Goal: Information Seeking & Learning: Learn about a topic

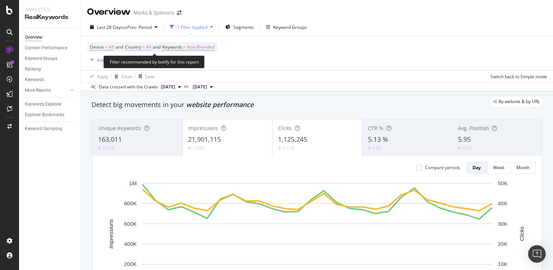
click at [145, 44] on span "=" at bounding box center [143, 47] width 3 height 6
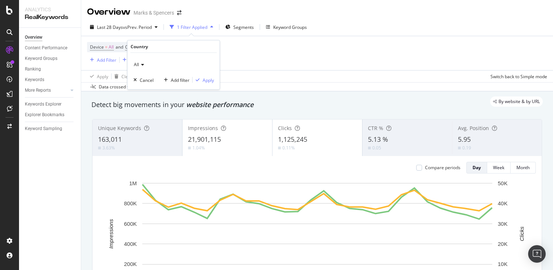
click at [148, 63] on div "All" at bounding box center [173, 65] width 80 height 12
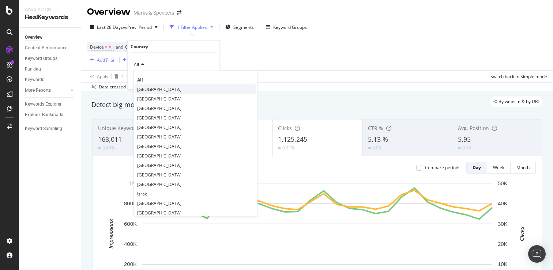
click at [146, 88] on span "[GEOGRAPHIC_DATA]" at bounding box center [159, 89] width 44 height 6
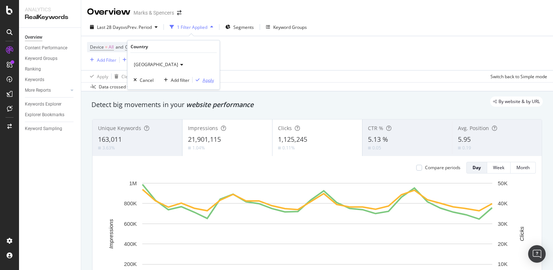
click at [210, 79] on div "Apply" at bounding box center [208, 80] width 11 height 6
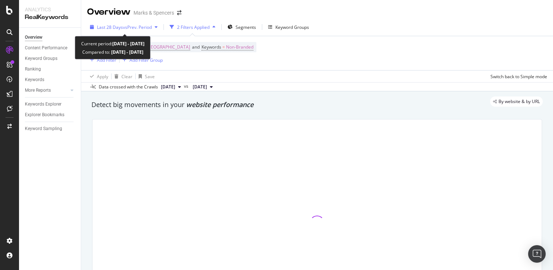
click at [147, 22] on div "Last 28 Days vs Prev. Period" at bounding box center [123, 27] width 73 height 11
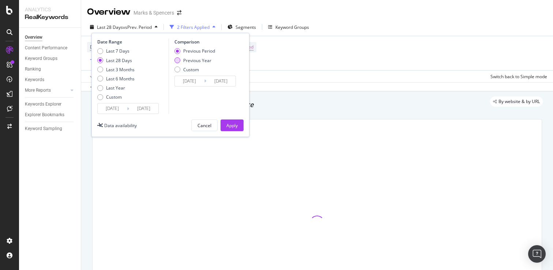
click at [207, 61] on div "Previous Year" at bounding box center [197, 60] width 28 height 6
type input "[DATE]"
click at [224, 121] on button "Apply" at bounding box center [231, 126] width 23 height 12
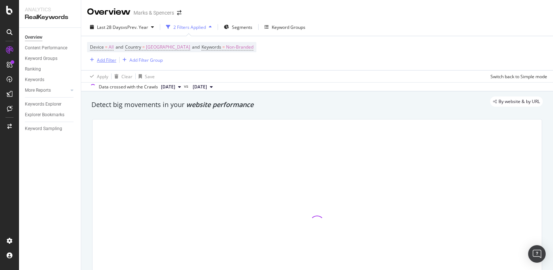
click at [103, 60] on div "Add Filter" at bounding box center [106, 60] width 19 height 6
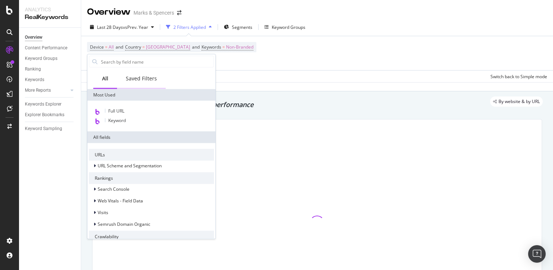
click at [146, 78] on div "Saved Filters" at bounding box center [141, 78] width 31 height 7
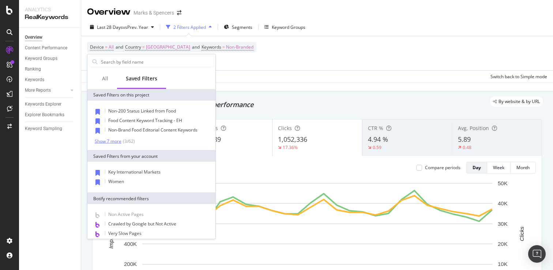
click at [131, 142] on div "( 3 / 62 )" at bounding box center [128, 141] width 14 height 6
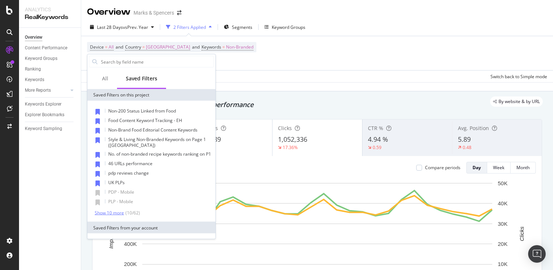
click at [131, 213] on div "( 10 / 62 )" at bounding box center [132, 213] width 16 height 6
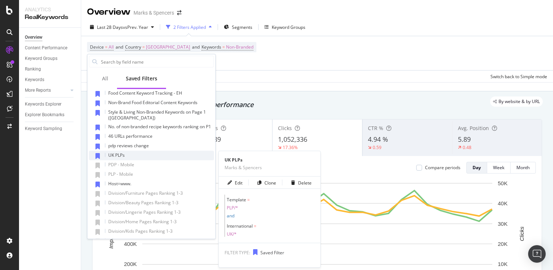
scroll to position [29, 0]
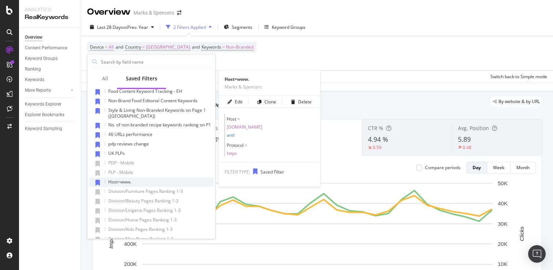
click at [146, 180] on div "Host=www." at bounding box center [151, 183] width 125 height 10
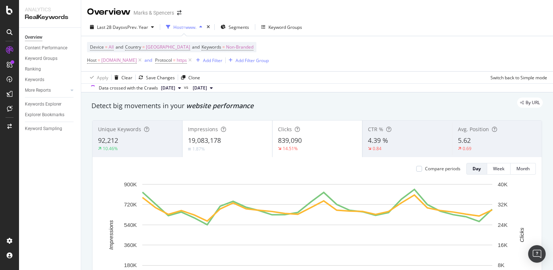
scroll to position [10, 0]
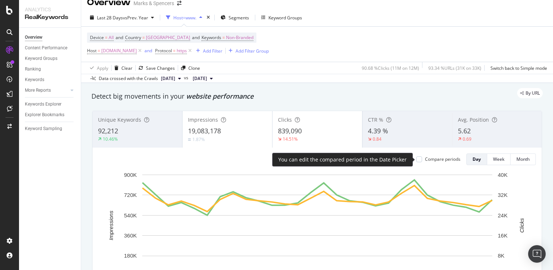
click at [422, 157] on div "Compare periods" at bounding box center [438, 159] width 44 height 6
click at [420, 159] on div at bounding box center [419, 159] width 6 height 6
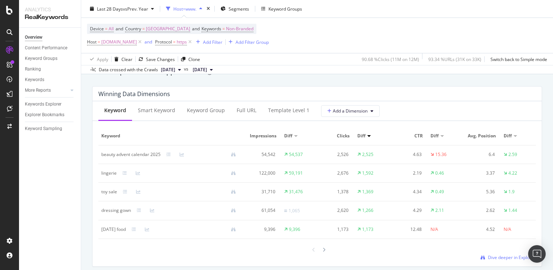
scroll to position [655, 0]
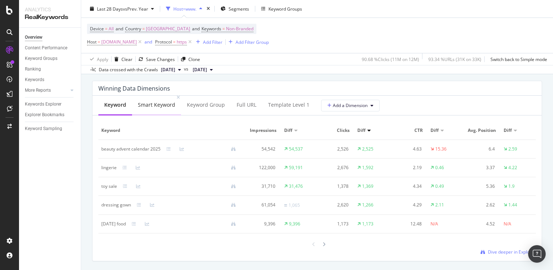
click at [157, 106] on div "Smart Keyword" at bounding box center [156, 104] width 37 height 7
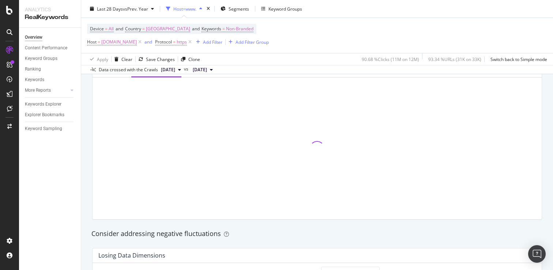
scroll to position [725, 0]
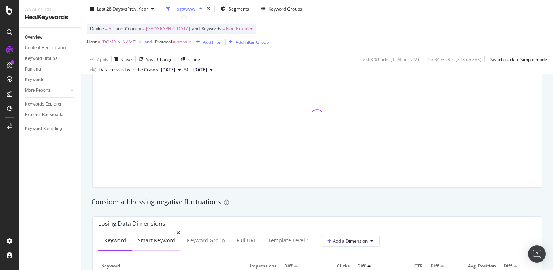
click at [163, 241] on div "Smart Keyword" at bounding box center [156, 240] width 37 height 7
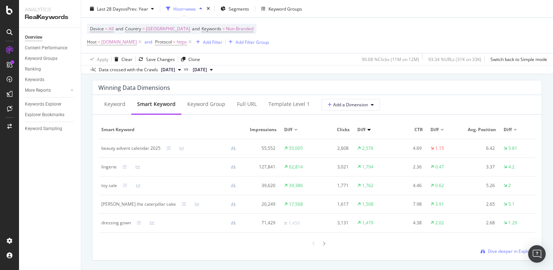
scroll to position [644, 0]
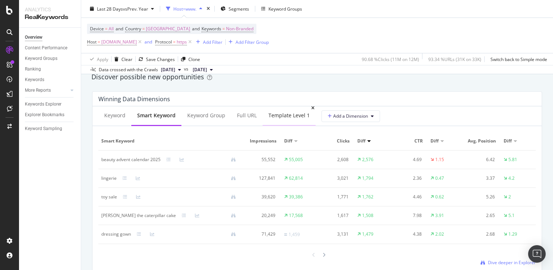
click at [287, 116] on div "Template Level 1" at bounding box center [288, 115] width 41 height 7
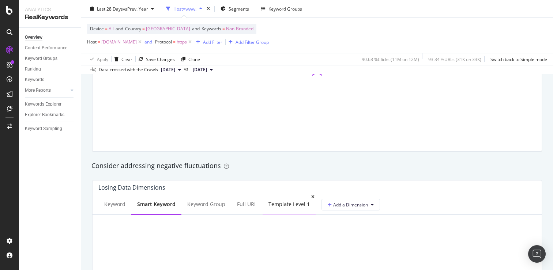
click at [287, 202] on div "Template Level 1" at bounding box center [288, 204] width 41 height 7
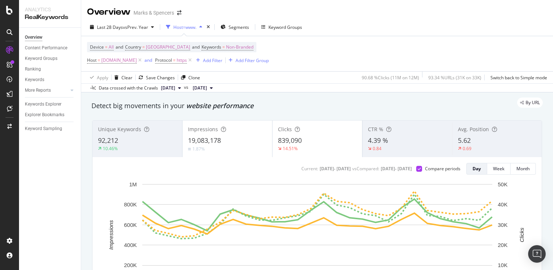
scroll to position [15, 0]
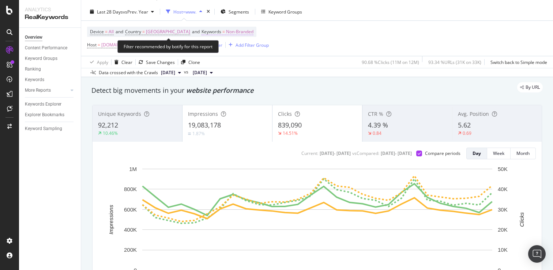
click at [227, 32] on span "Non-Branded" at bounding box center [239, 32] width 27 height 10
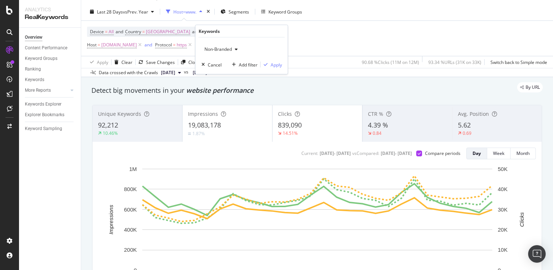
click at [217, 52] on span "Non-Branded" at bounding box center [216, 49] width 30 height 6
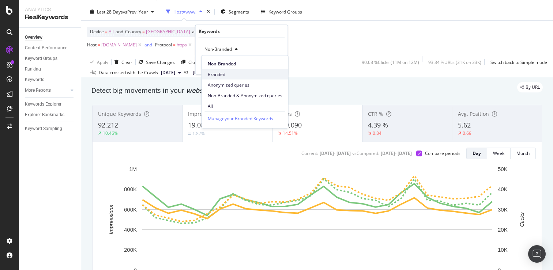
click at [223, 77] on span "Branded" at bounding box center [245, 74] width 75 height 7
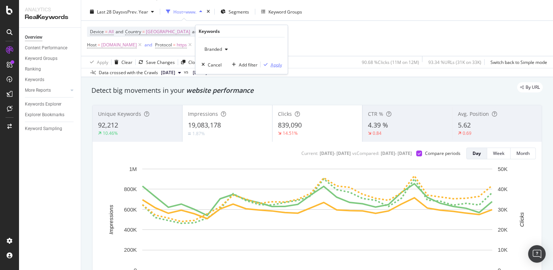
click at [267, 64] on div "button" at bounding box center [266, 65] width 10 height 4
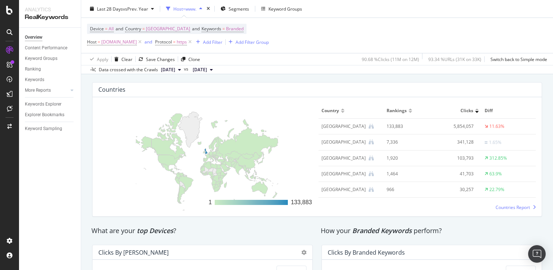
scroll to position [873, 0]
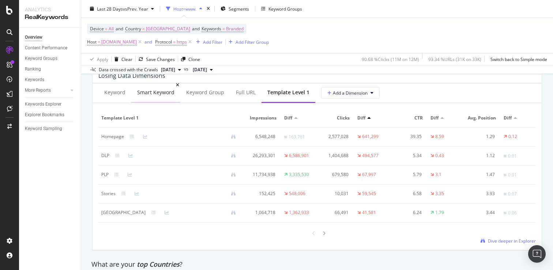
click at [143, 98] on div "Smart Keyword" at bounding box center [155, 93] width 49 height 20
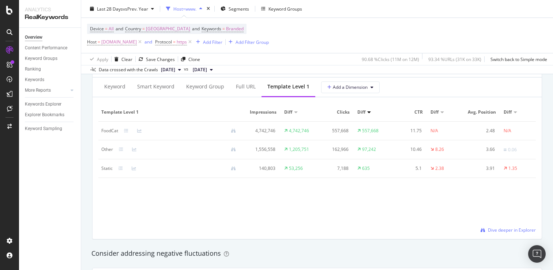
scroll to position [652, 0]
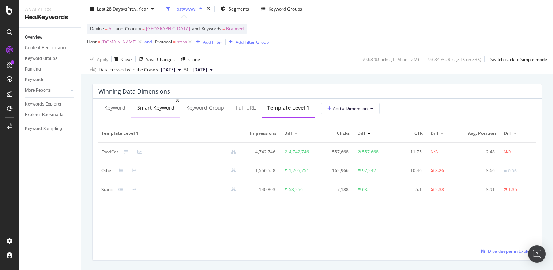
click at [147, 105] on div "Smart Keyword" at bounding box center [155, 107] width 37 height 7
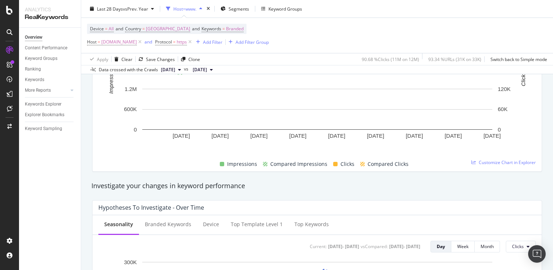
scroll to position [0, 0]
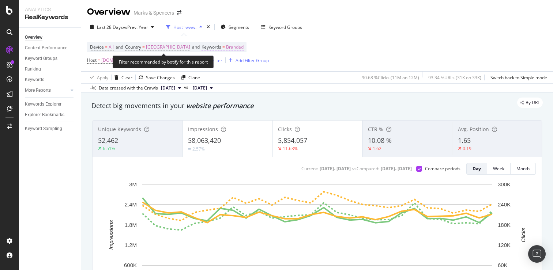
click at [226, 51] on span "Branded" at bounding box center [235, 47] width 18 height 10
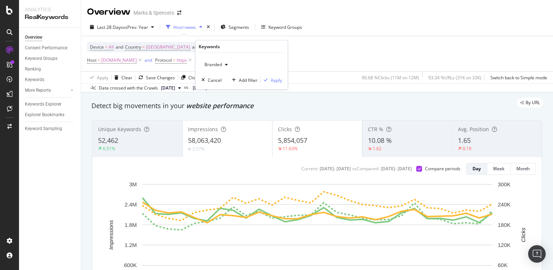
click at [217, 66] on span "Branded" at bounding box center [211, 64] width 20 height 6
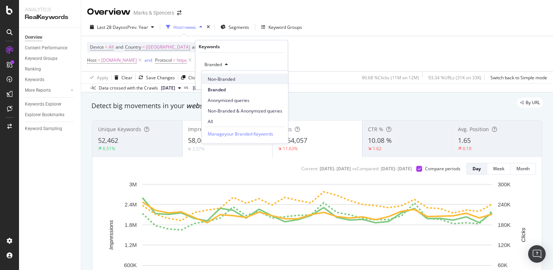
click at [227, 80] on span "Non-Branded" at bounding box center [245, 79] width 75 height 7
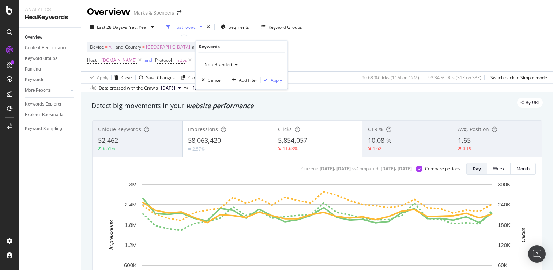
click at [231, 64] on span "Non-Branded" at bounding box center [216, 64] width 30 height 6
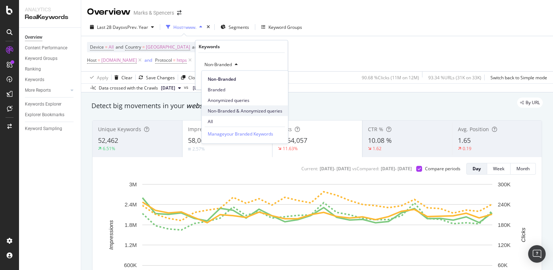
click at [237, 106] on div "Non-Branded & Anonymized queries" at bounding box center [245, 111] width 86 height 11
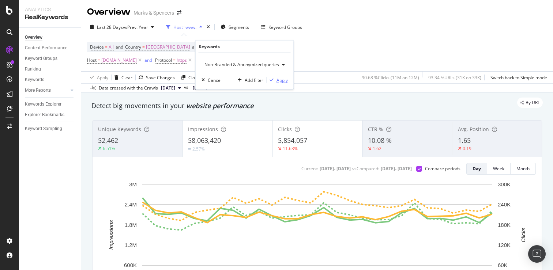
click at [274, 81] on div "button" at bounding box center [272, 80] width 10 height 4
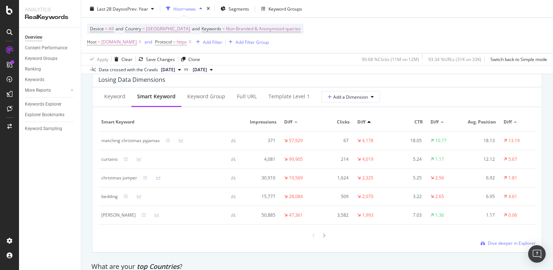
scroll to position [876, 0]
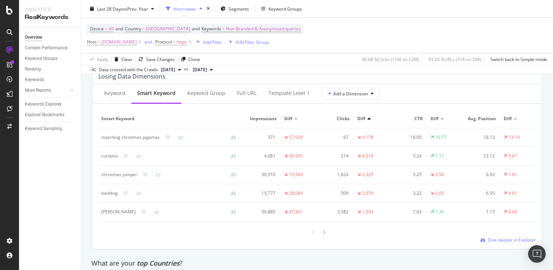
click at [111, 158] on div "curtains" at bounding box center [109, 156] width 16 height 7
